Goal: Task Accomplishment & Management: Use online tool/utility

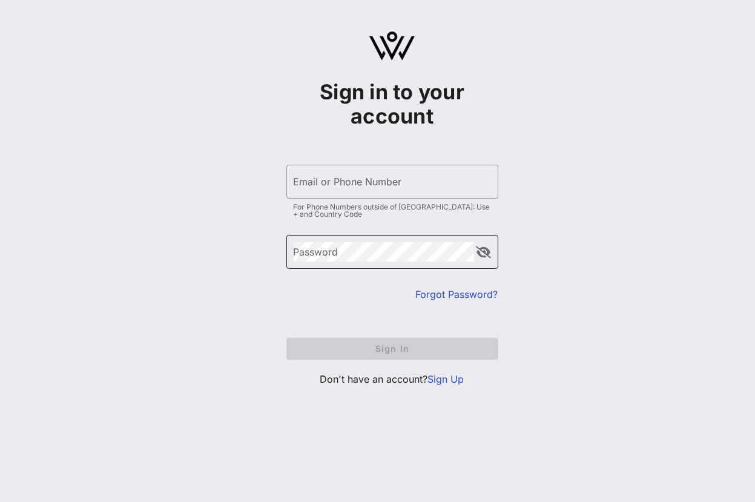
type input "[EMAIL_ADDRESS][DOMAIN_NAME]"
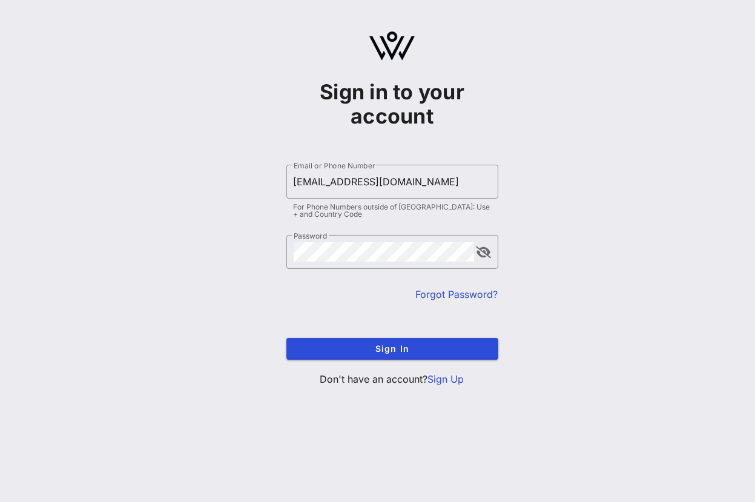
drag, startPoint x: 192, startPoint y: 271, endPoint x: 319, endPoint y: 294, distance: 128.4
click at [194, 270] on div "Sign in to your account ​ Email or Phone Number [EMAIL_ADDRESS][DOMAIN_NAME] Fo…" at bounding box center [392, 213] width 726 height 427
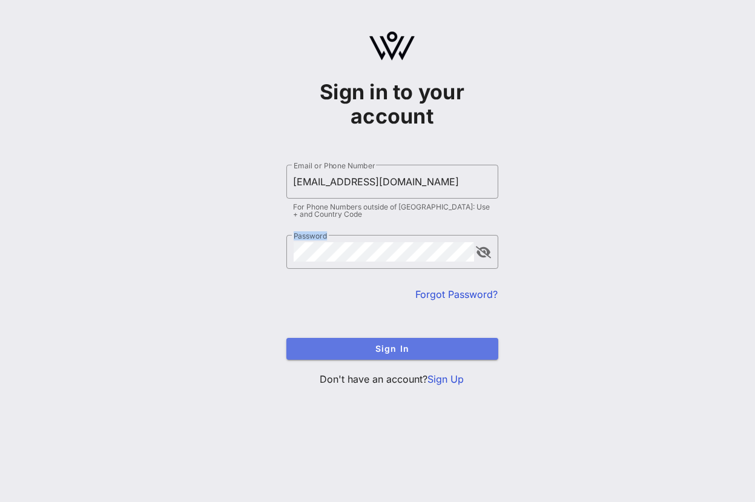
click at [395, 346] on span "Sign In" at bounding box center [392, 348] width 192 height 10
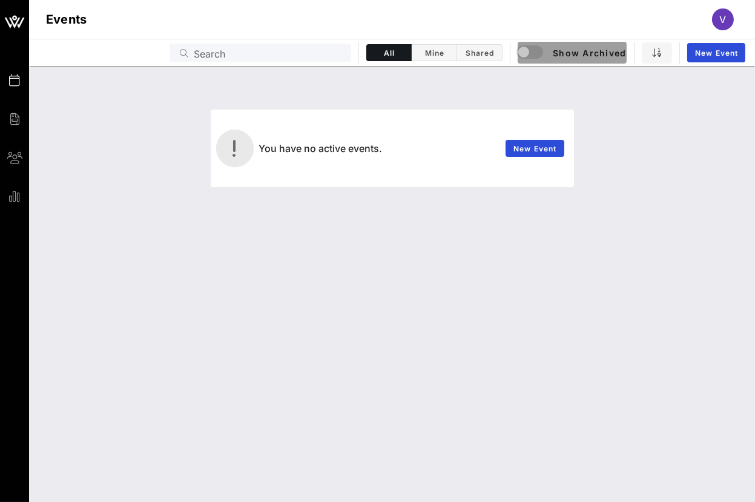
click at [557, 56] on span "Show Archived" at bounding box center [572, 52] width 108 height 15
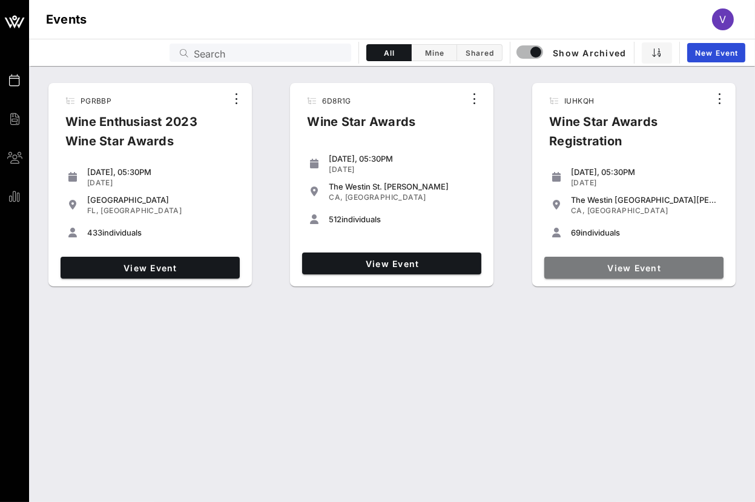
click at [599, 263] on span "View Event" at bounding box center [633, 268] width 169 height 10
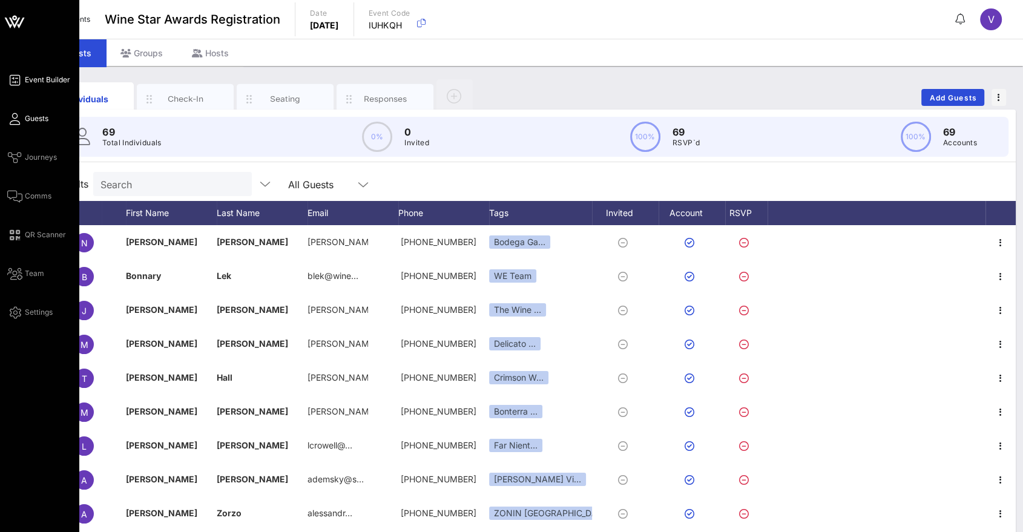
click at [38, 82] on span "Event Builder" at bounding box center [47, 79] width 45 height 11
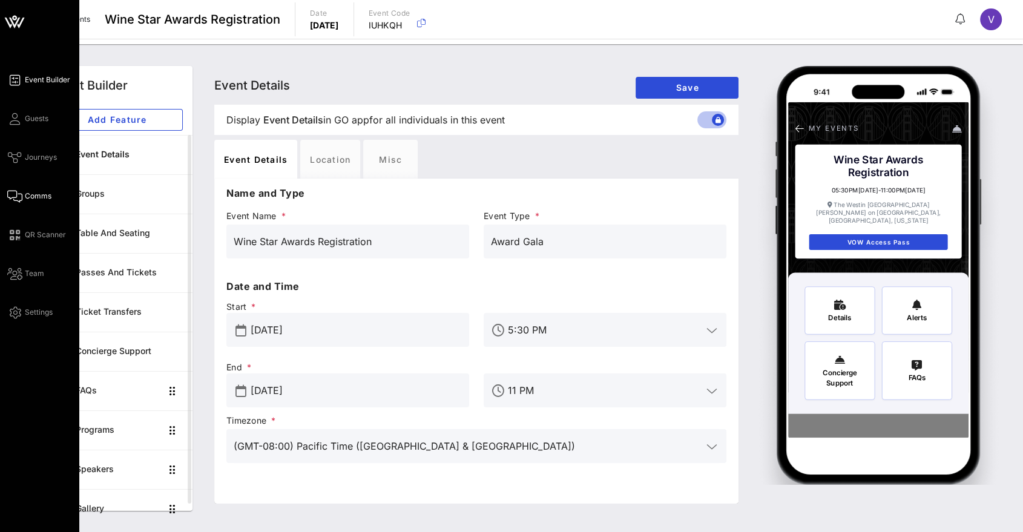
click at [37, 197] on span "Comms" at bounding box center [38, 196] width 27 height 11
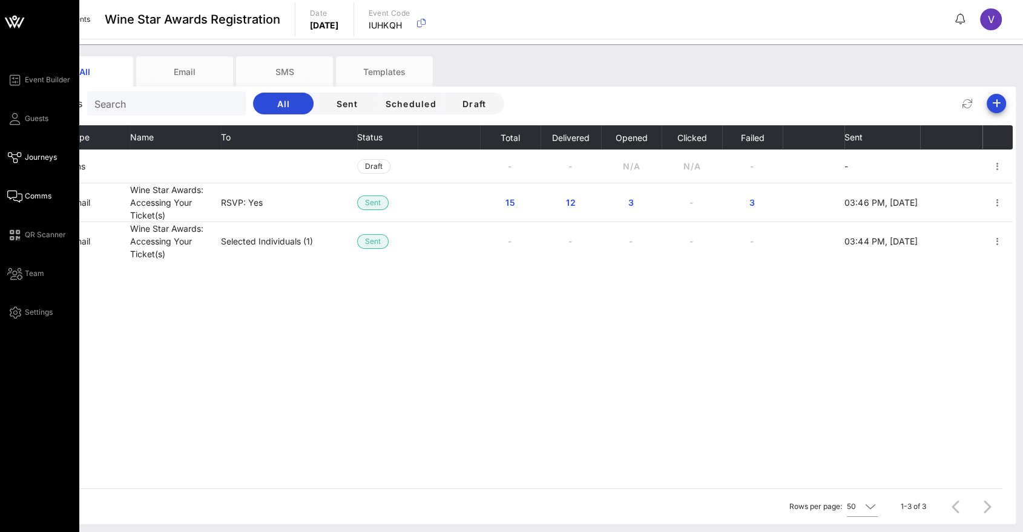
click at [34, 154] on span "Journeys" at bounding box center [41, 157] width 32 height 11
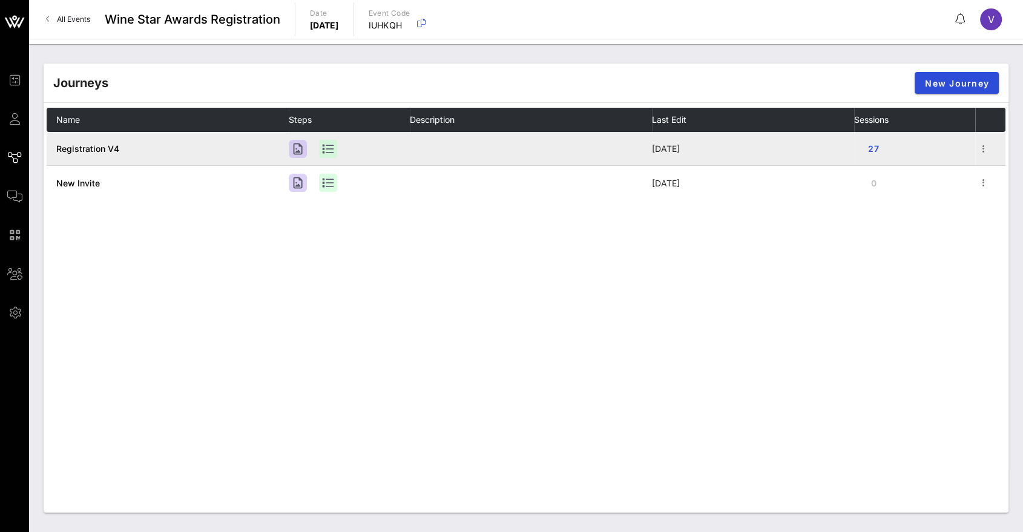
click at [97, 149] on span "Registration V4" at bounding box center [87, 148] width 63 height 10
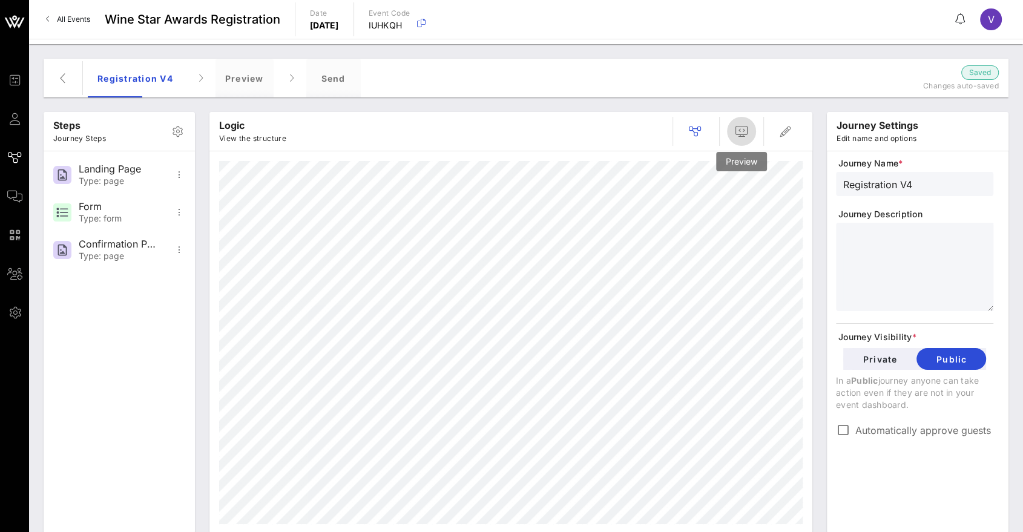
click at [742, 130] on icon "button" at bounding box center [741, 131] width 15 height 15
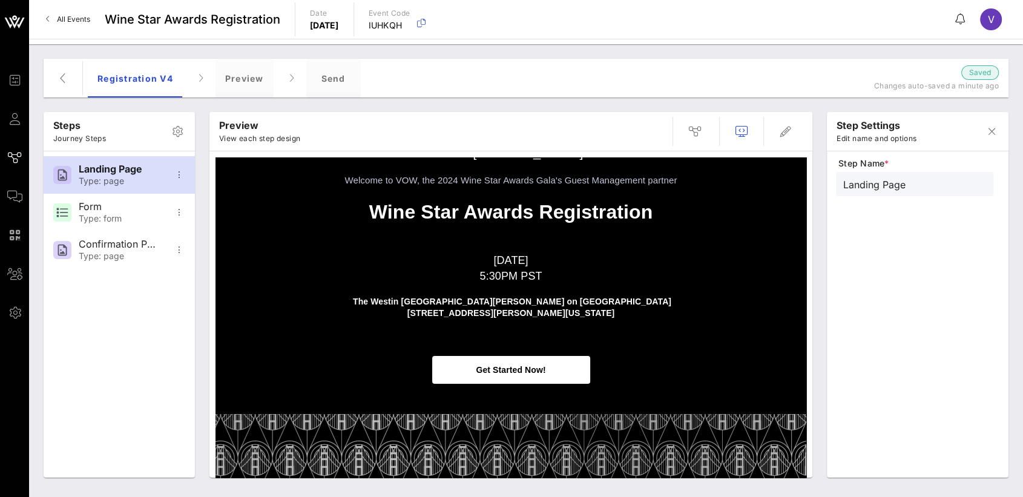
scroll to position [191, 0]
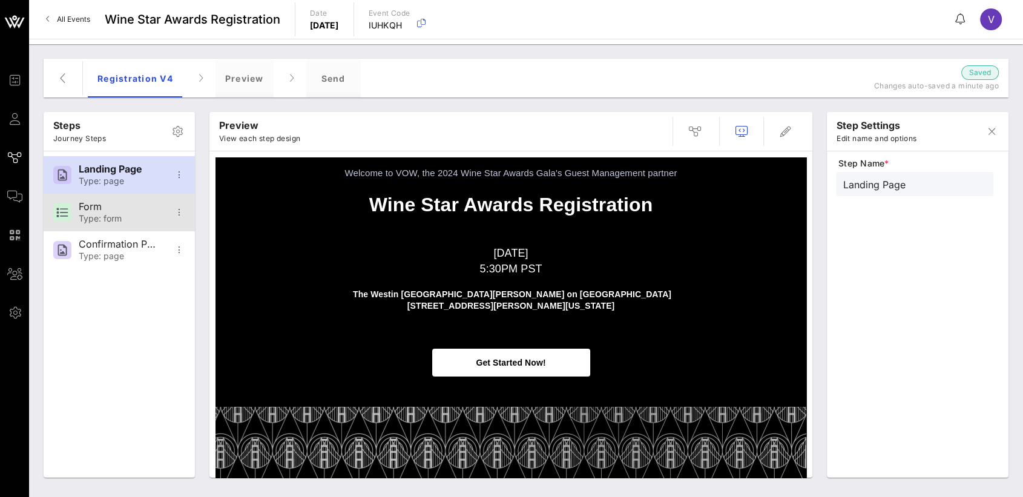
click at [113, 215] on div "Type: form" at bounding box center [119, 219] width 80 height 10
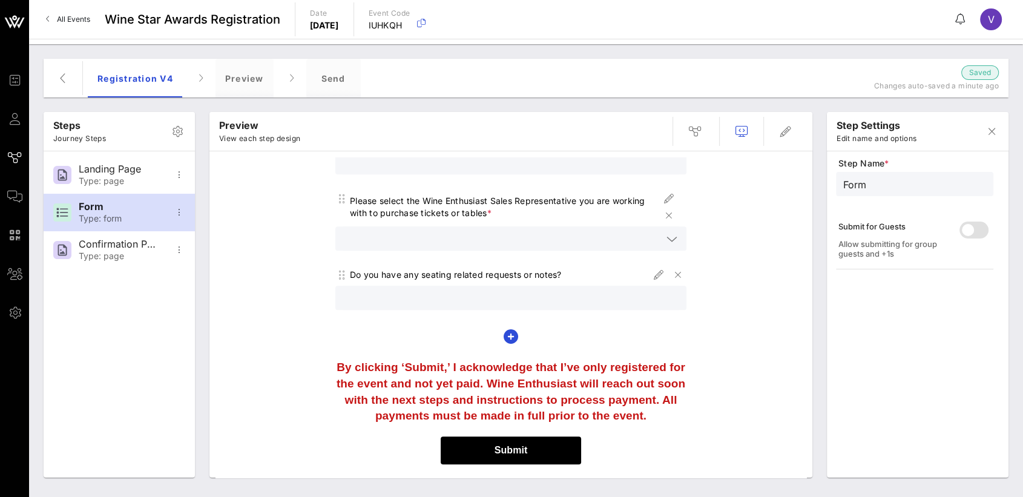
scroll to position [971, 0]
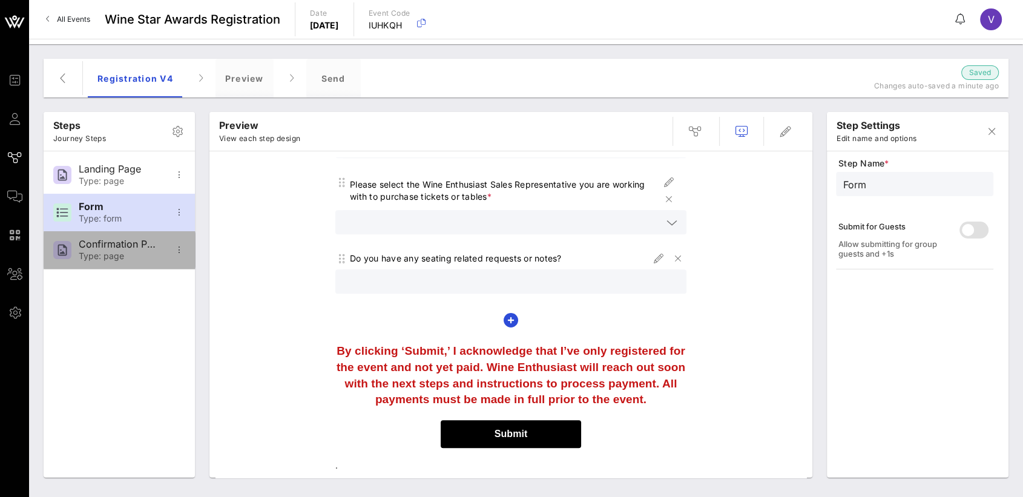
click at [105, 247] on div "Confirmation Page" at bounding box center [119, 243] width 80 height 11
type input "Confirmation Page"
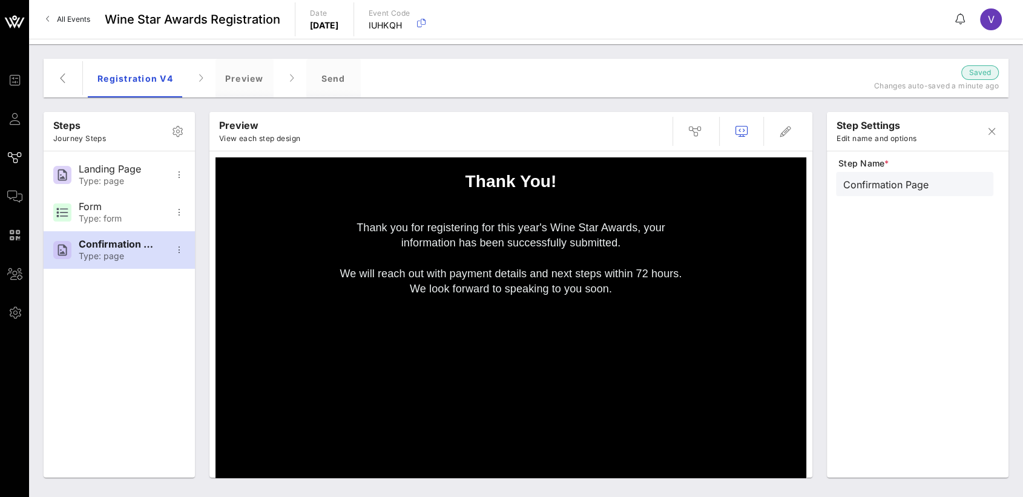
scroll to position [67, 0]
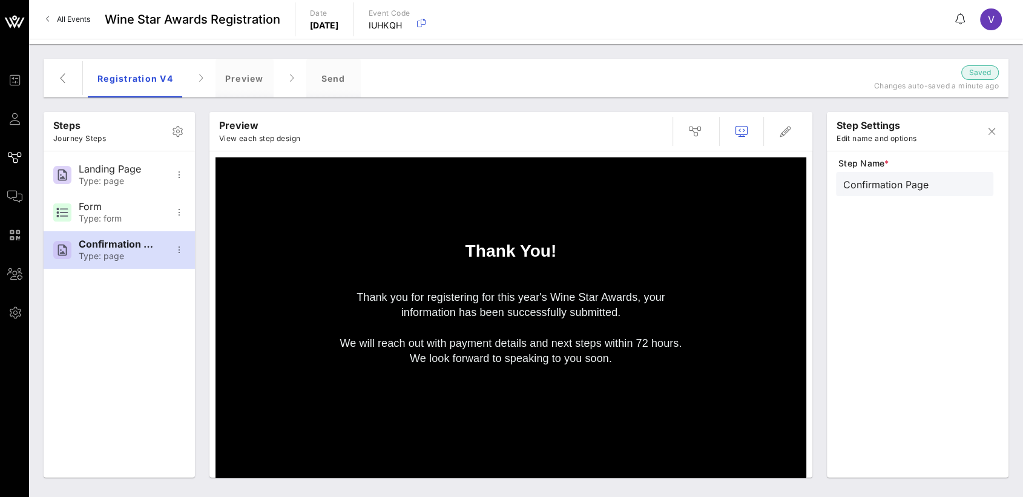
click at [81, 15] on span "All Events" at bounding box center [73, 19] width 33 height 9
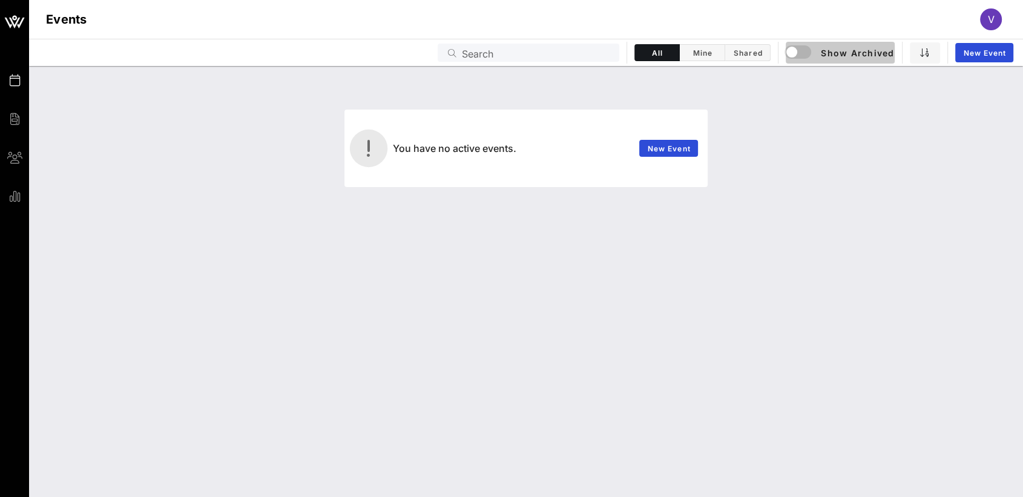
click at [754, 52] on div "button" at bounding box center [803, 52] width 34 height 15
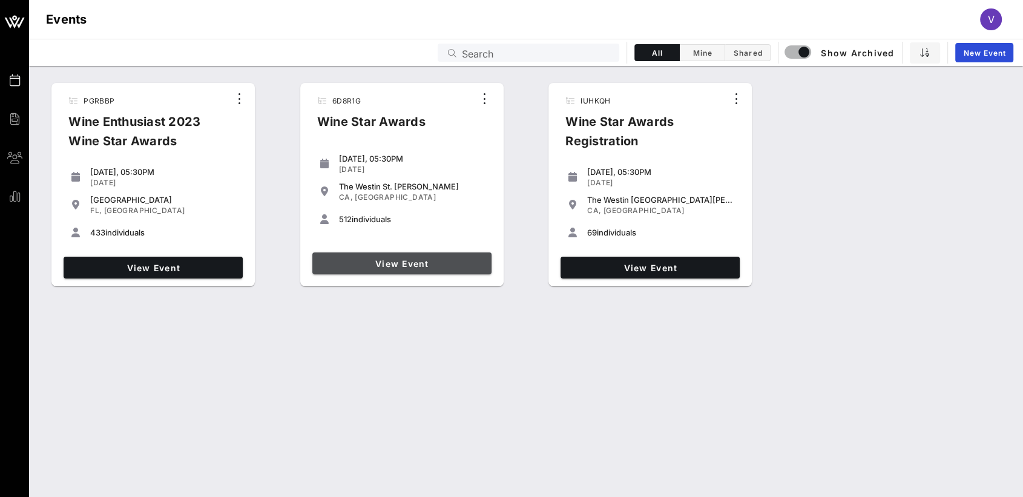
click at [422, 263] on span "View Event" at bounding box center [401, 263] width 169 height 10
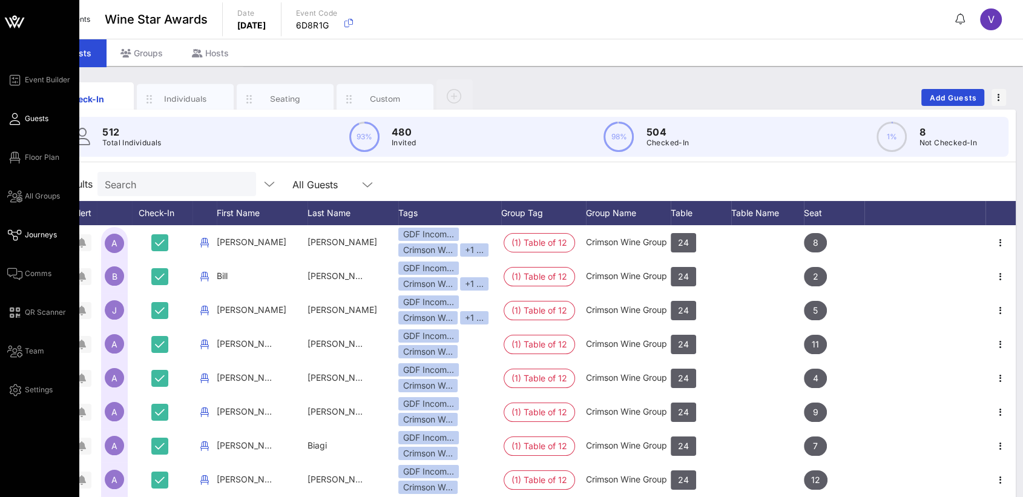
click at [28, 231] on span "Journeys" at bounding box center [41, 234] width 32 height 11
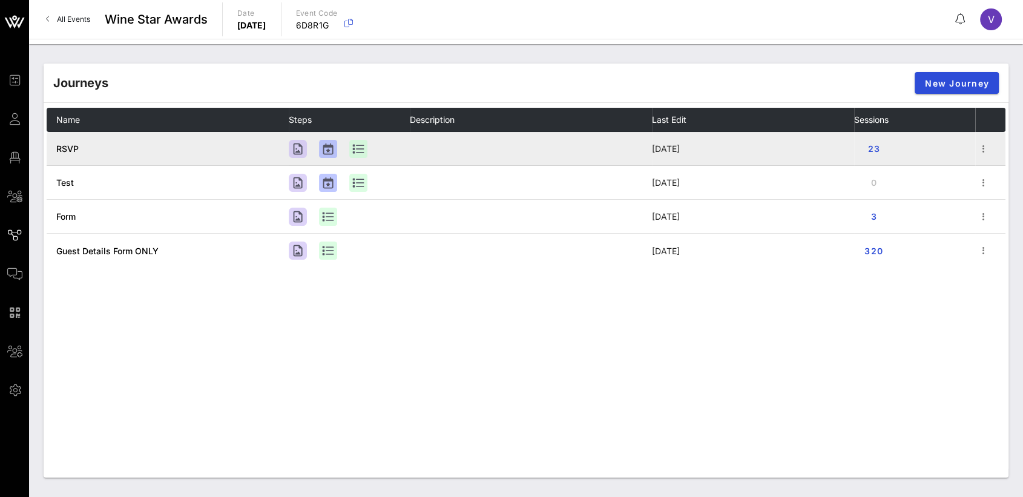
click at [68, 144] on span "RSVP" at bounding box center [67, 148] width 22 height 10
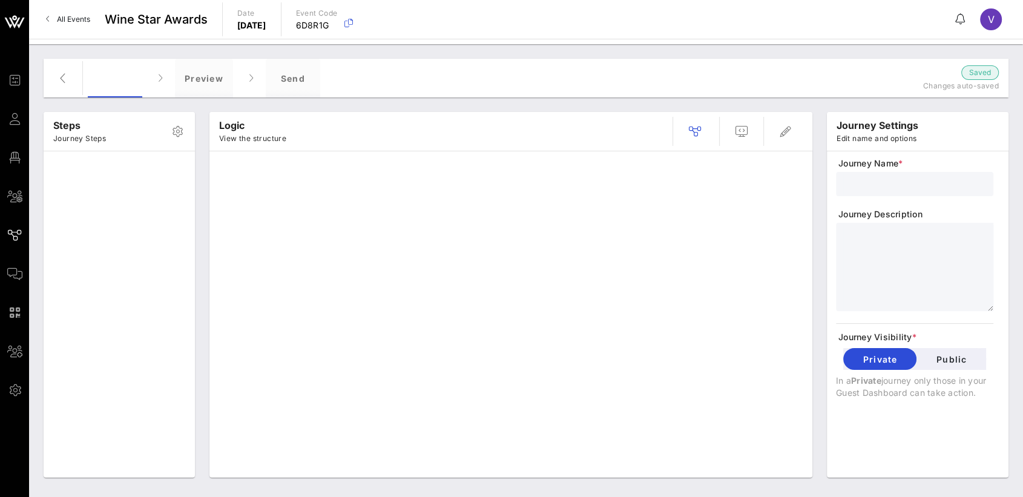
type input "RSVP"
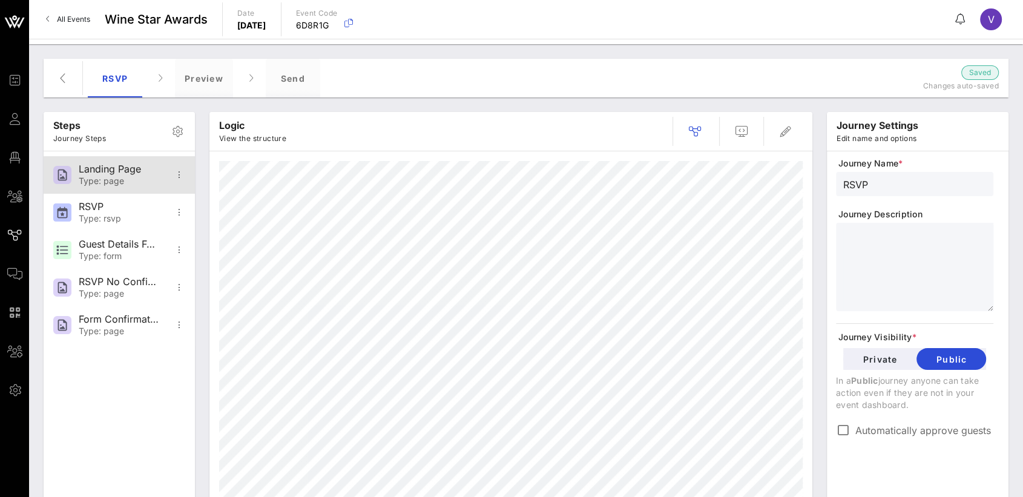
click at [91, 166] on div "Landing Page" at bounding box center [119, 168] width 80 height 11
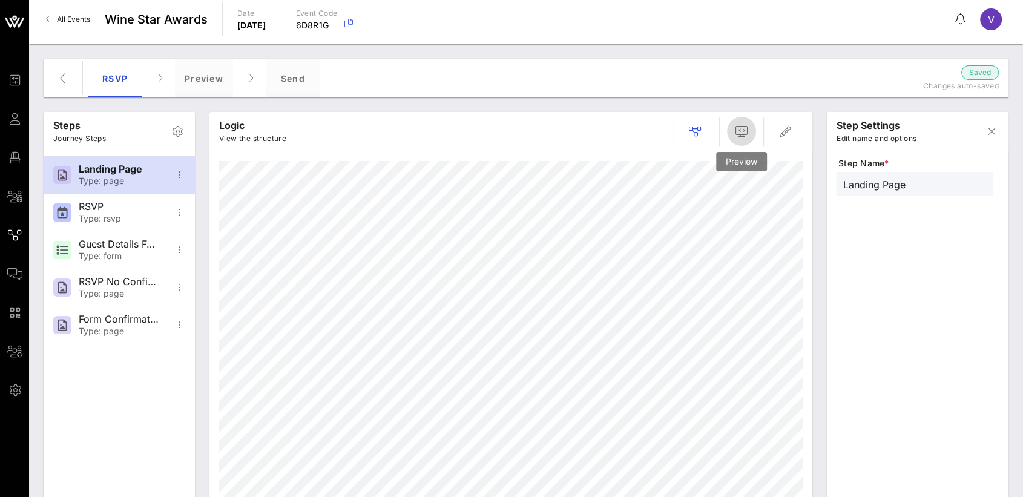
click at [728, 132] on span "button" at bounding box center [741, 131] width 29 height 15
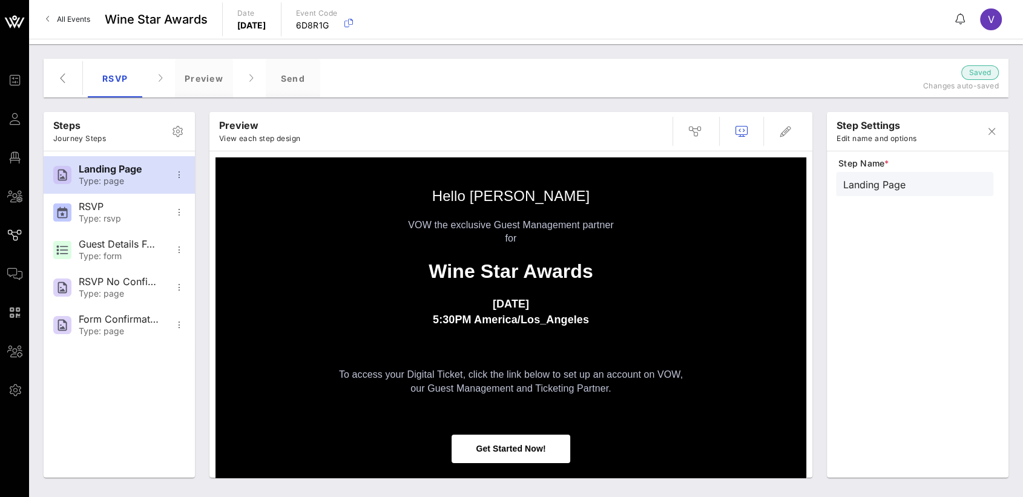
scroll to position [186, 0]
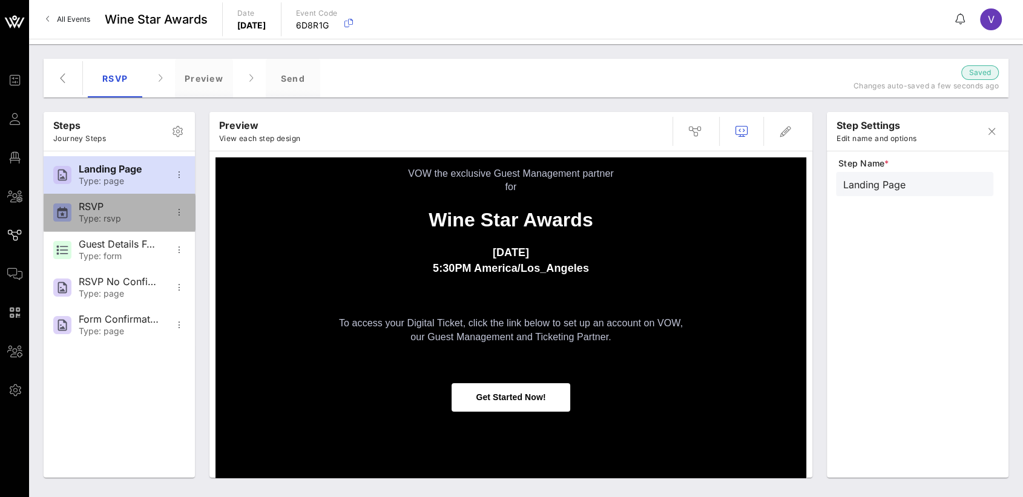
click at [136, 215] on div "Type: rsvp" at bounding box center [119, 219] width 80 height 10
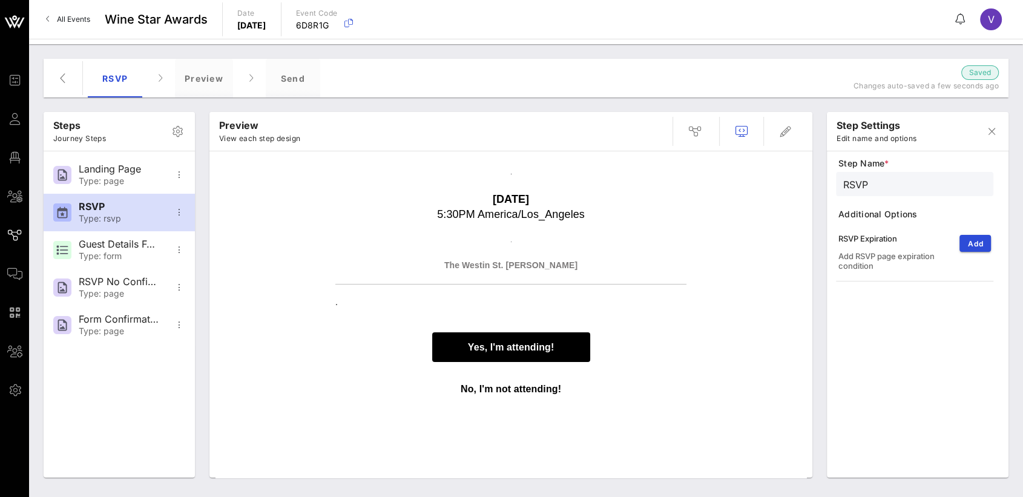
scroll to position [134, 0]
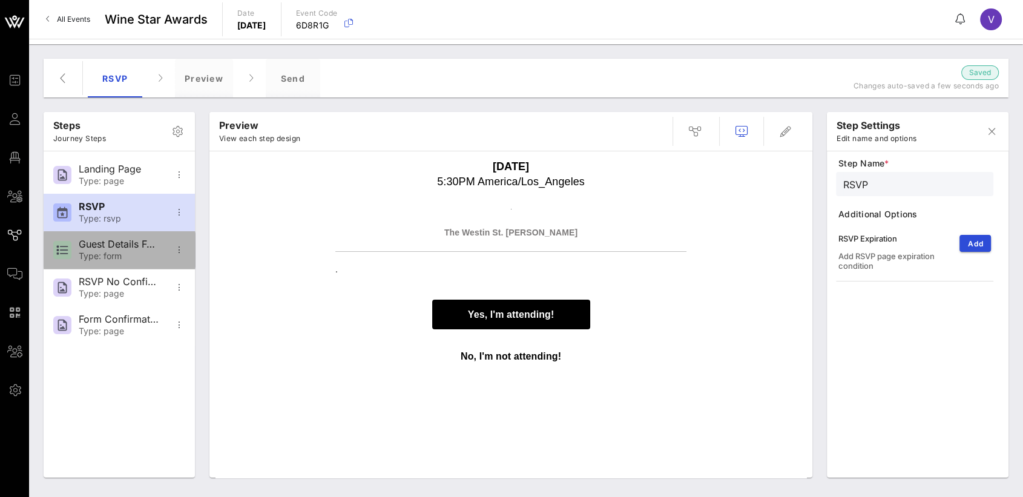
click at [125, 241] on div "Guest Details Form" at bounding box center [119, 243] width 80 height 11
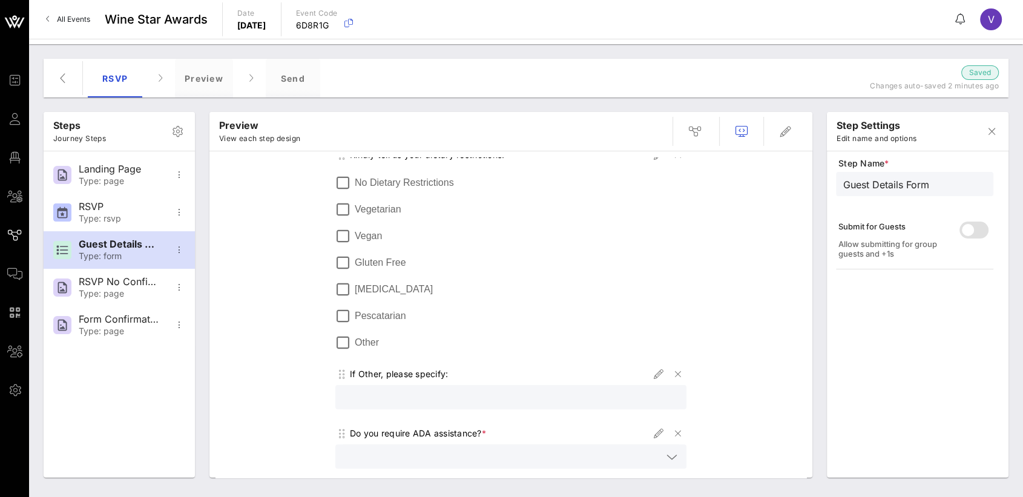
scroll to position [403, 0]
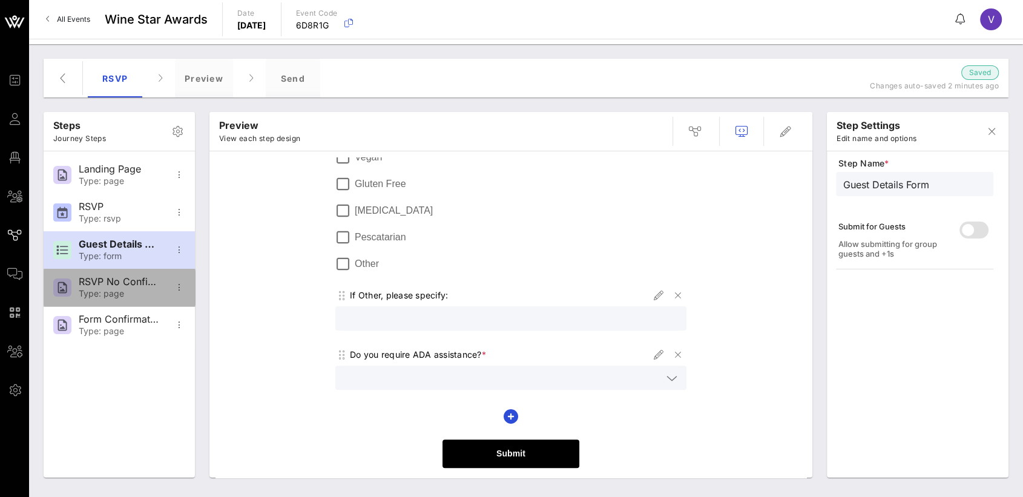
click at [111, 296] on div "Type: page" at bounding box center [119, 294] width 80 height 10
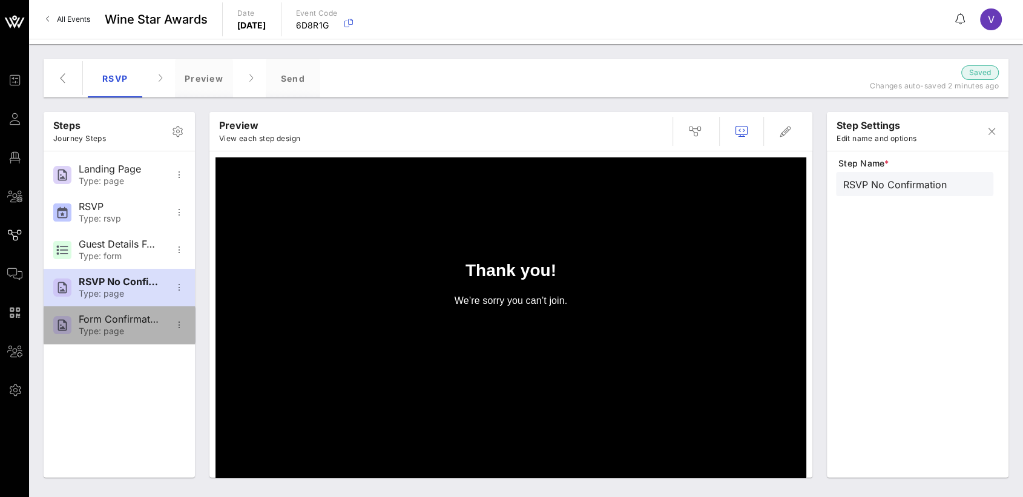
click at [103, 323] on div "Form Confirmation" at bounding box center [119, 318] width 80 height 11
type input "Form Confirmation"
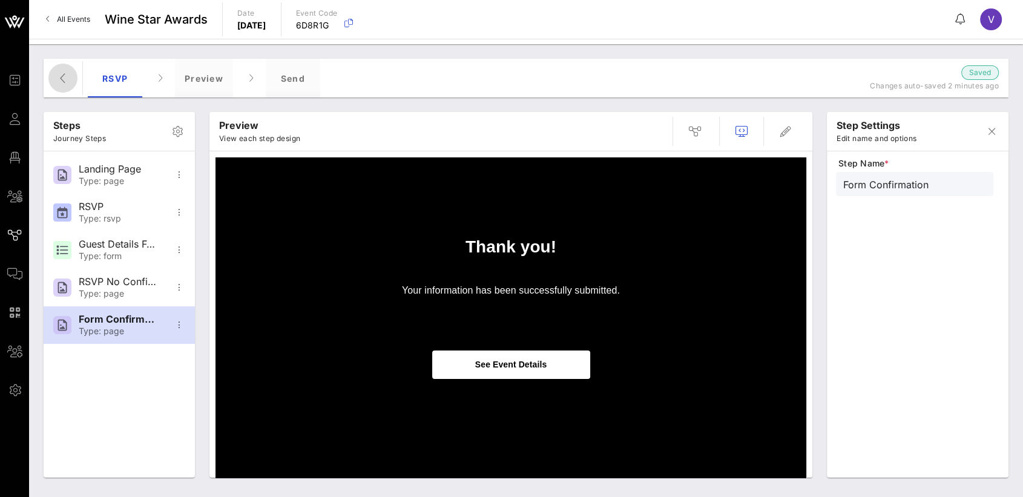
click at [66, 83] on icon "button" at bounding box center [63, 78] width 15 height 15
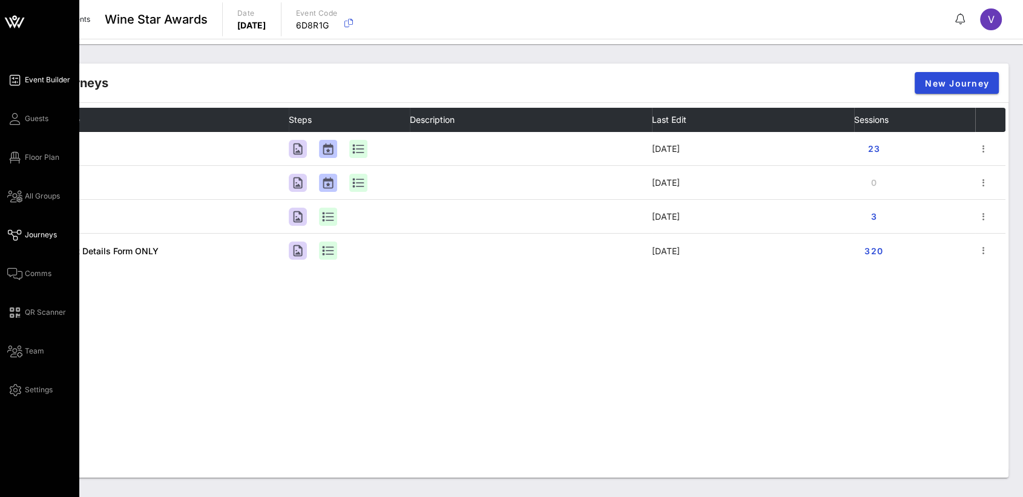
click at [39, 76] on span "Event Builder" at bounding box center [47, 79] width 45 height 11
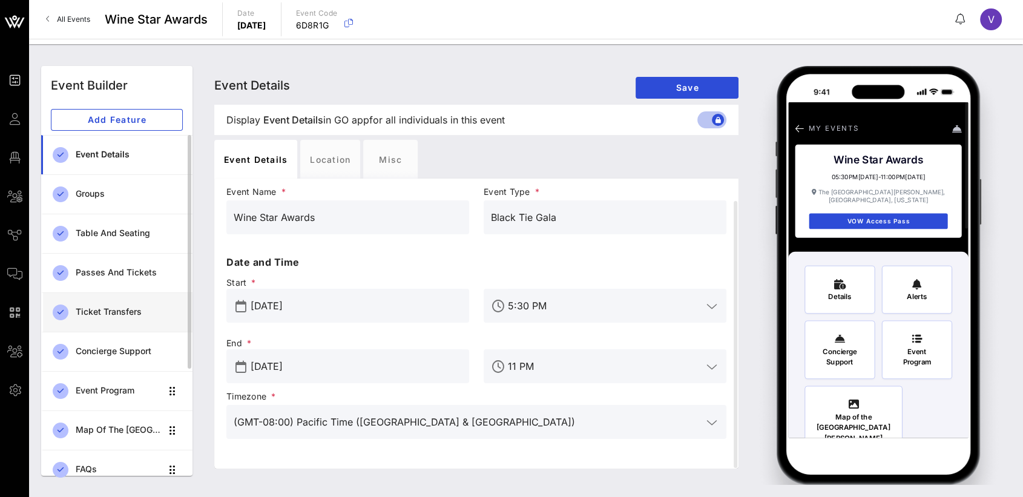
scroll to position [67, 0]
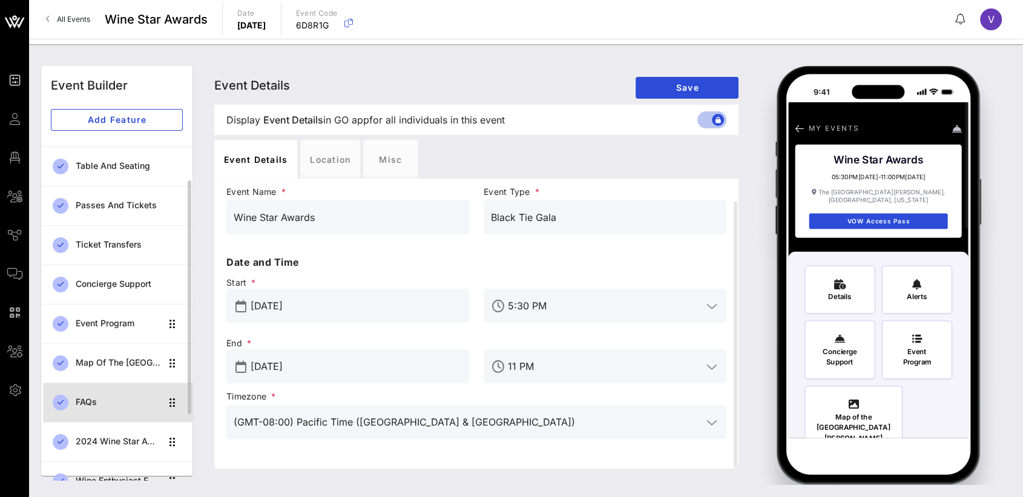
click at [97, 390] on div "FAQs" at bounding box center [118, 402] width 85 height 25
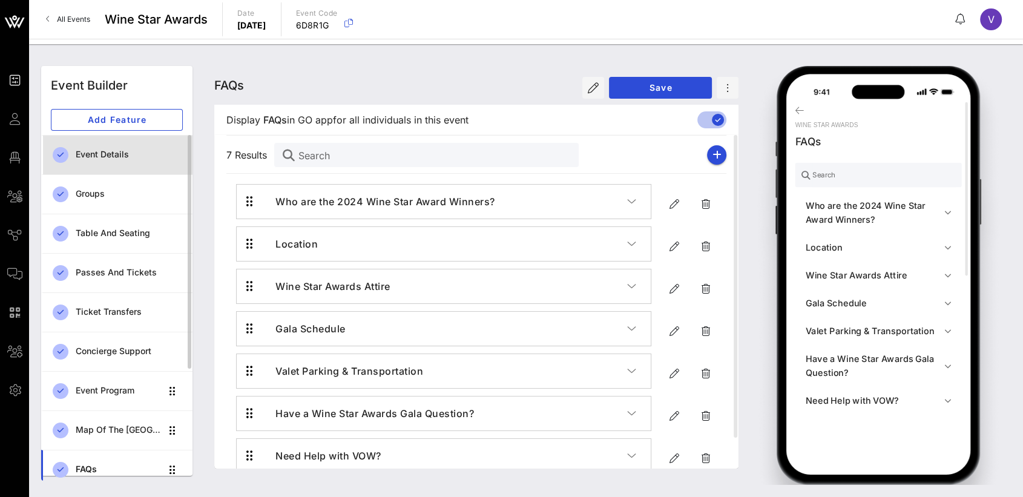
click at [133, 151] on div "Event Details" at bounding box center [129, 154] width 107 height 10
